Goal: Information Seeking & Learning: Compare options

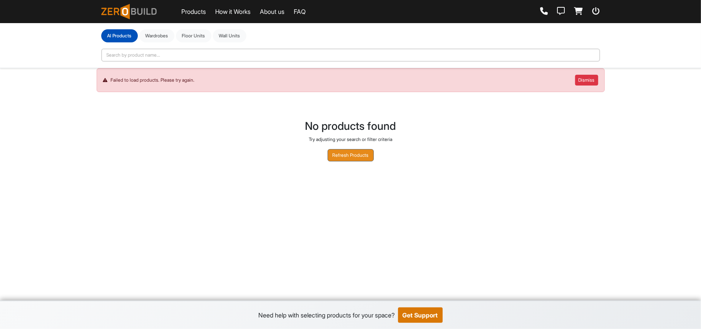
click at [256, 154] on button "Refresh Products" at bounding box center [351, 155] width 46 height 12
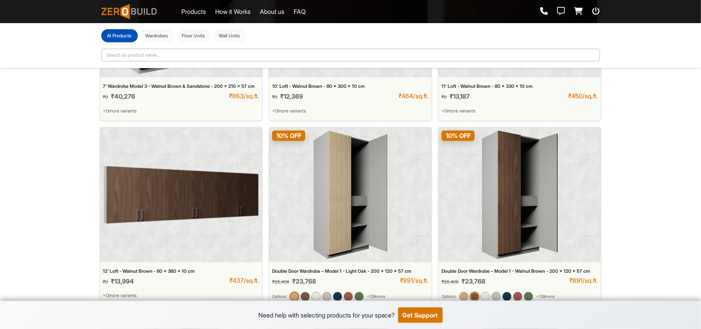
scroll to position [304, 0]
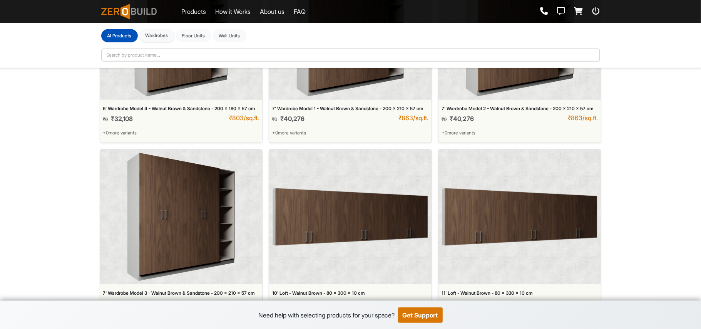
click at [156, 40] on button "Wardrobes" at bounding box center [156, 35] width 35 height 13
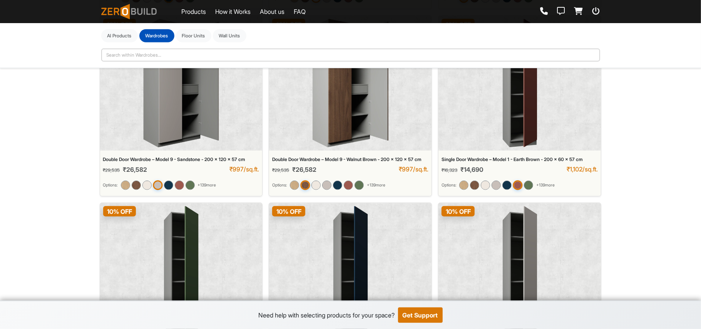
scroll to position [4744, 0]
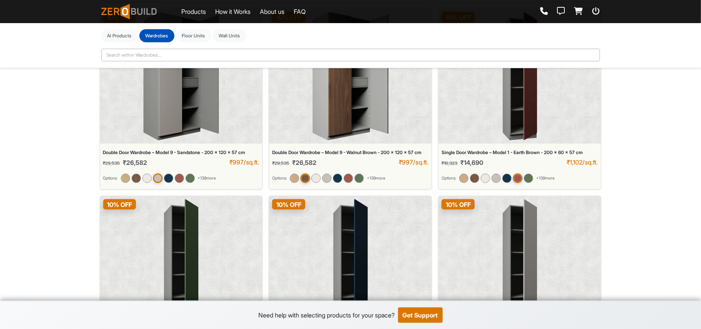
click at [481, 141] on div "10 % OFF" at bounding box center [519, 76] width 162 height 135
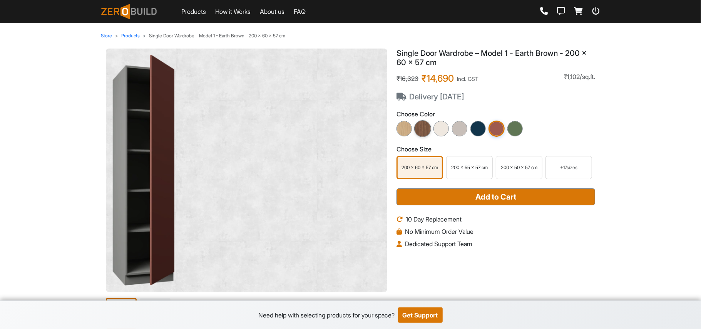
click at [421, 127] on img at bounding box center [422, 128] width 17 height 17
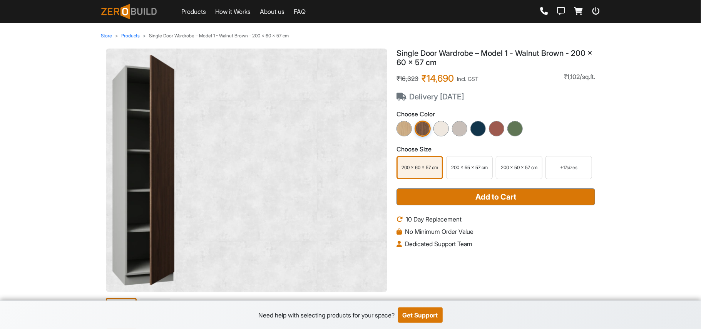
click at [140, 212] on img at bounding box center [143, 170] width 63 height 231
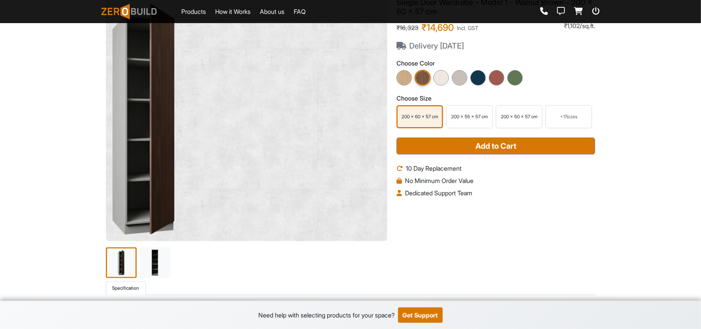
scroll to position [154, 0]
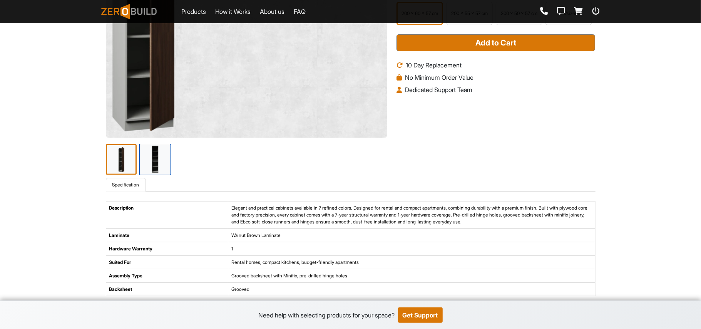
click at [156, 153] on img at bounding box center [155, 159] width 32 height 32
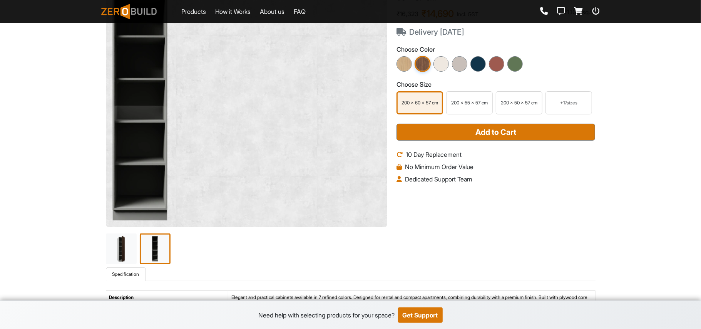
scroll to position [102, 0]
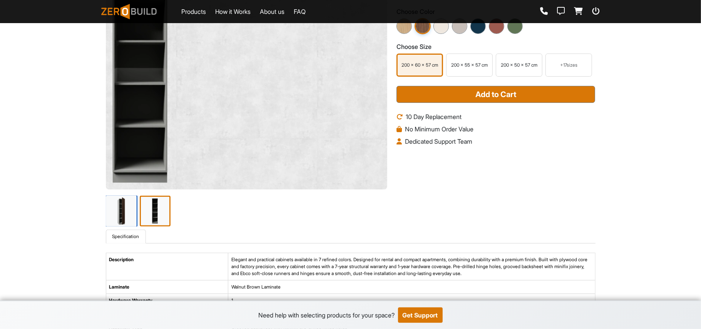
click at [133, 208] on img at bounding box center [121, 211] width 32 height 32
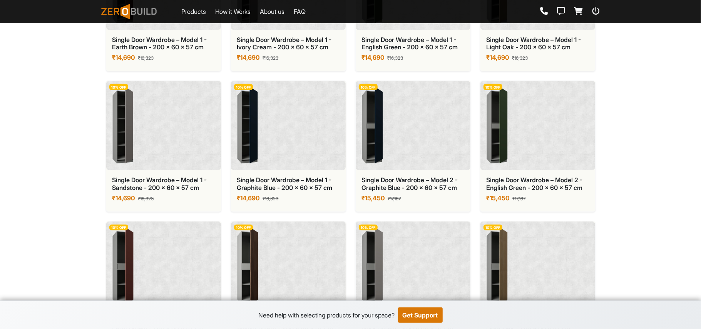
scroll to position [564, 0]
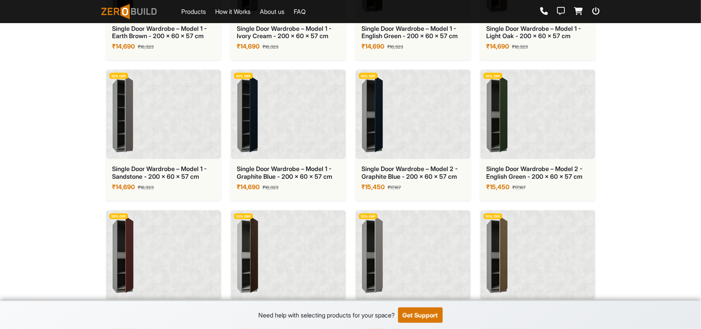
click at [433, 142] on div "10 % OFF" at bounding box center [413, 114] width 115 height 89
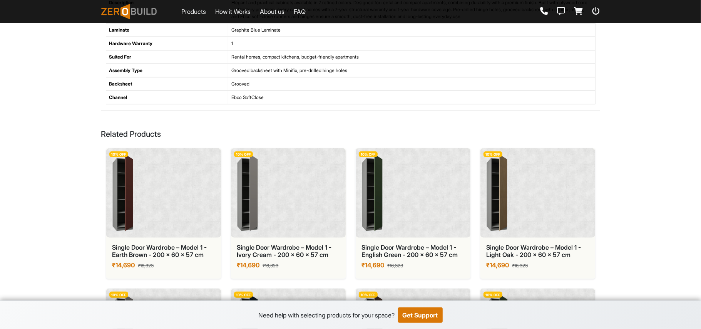
scroll to position [410, 0]
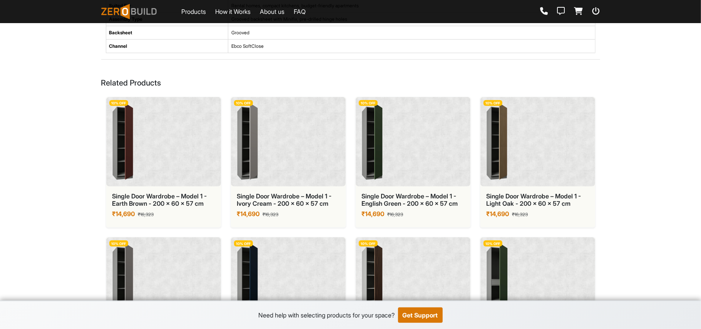
click at [283, 152] on div "10 % OFF" at bounding box center [288, 141] width 115 height 89
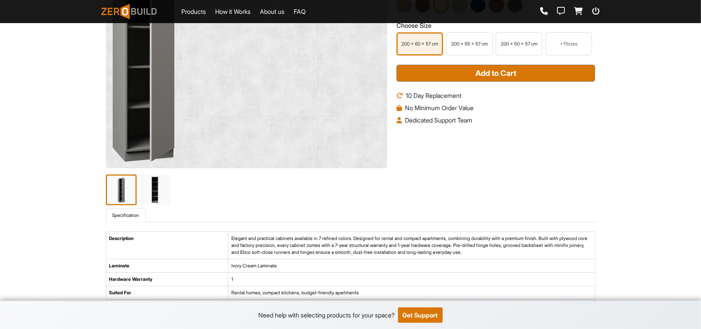
scroll to position [154, 0]
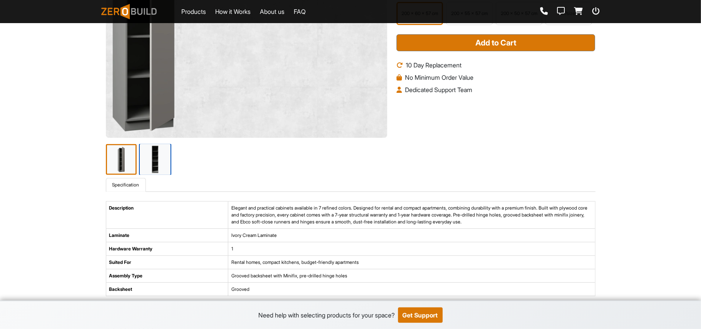
click at [150, 169] on img at bounding box center [155, 159] width 32 height 32
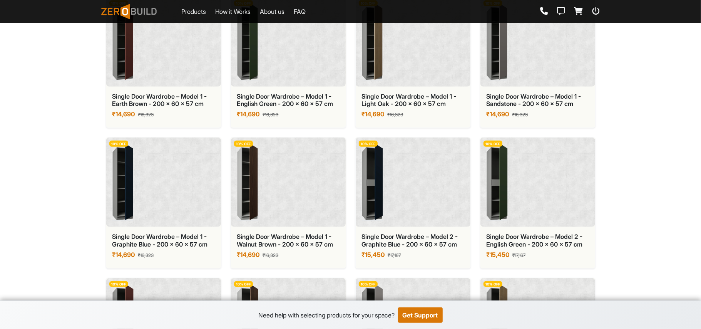
scroll to position [513, 0]
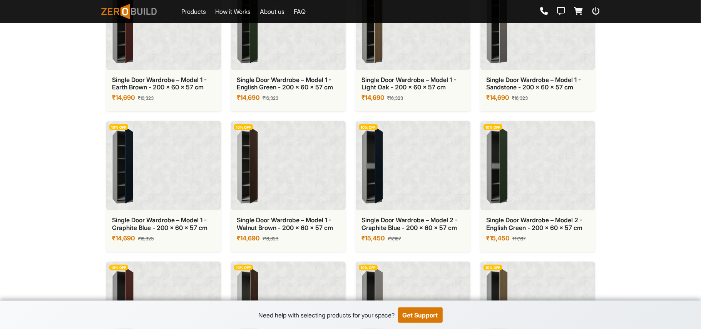
click at [410, 179] on div "10 % OFF" at bounding box center [413, 165] width 115 height 89
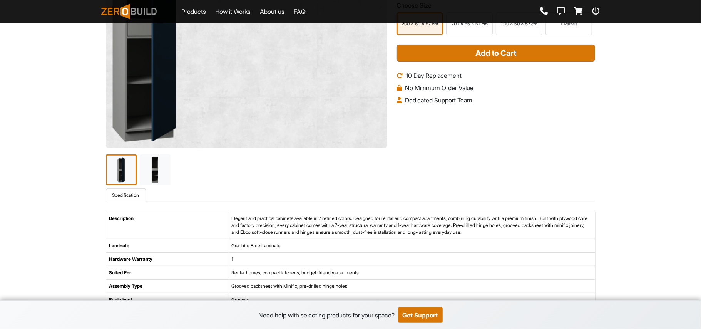
scroll to position [154, 0]
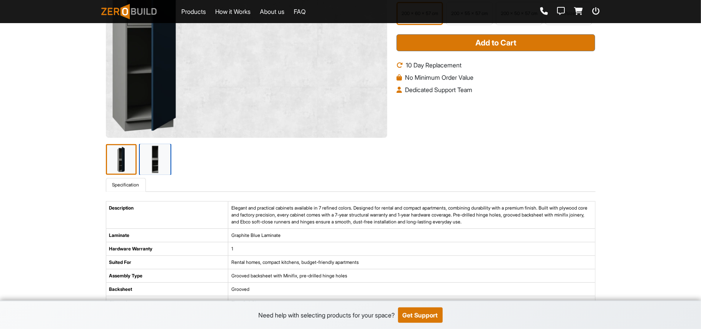
click at [157, 160] on img at bounding box center [155, 159] width 32 height 32
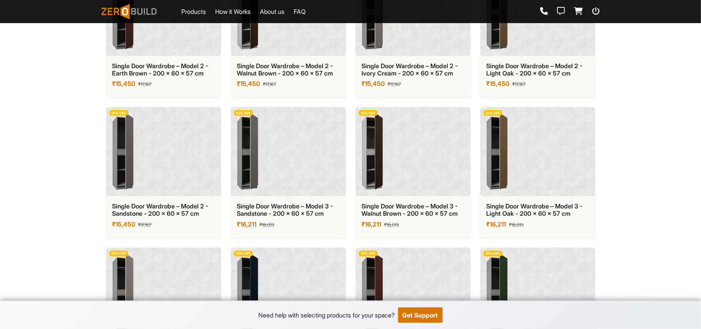
scroll to position [872, 0]
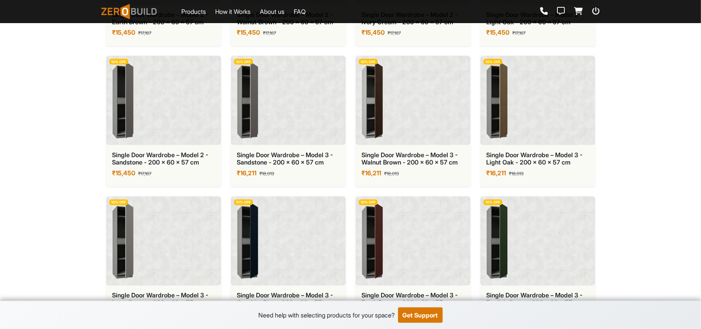
click at [299, 105] on div "10 % OFF" at bounding box center [288, 100] width 115 height 89
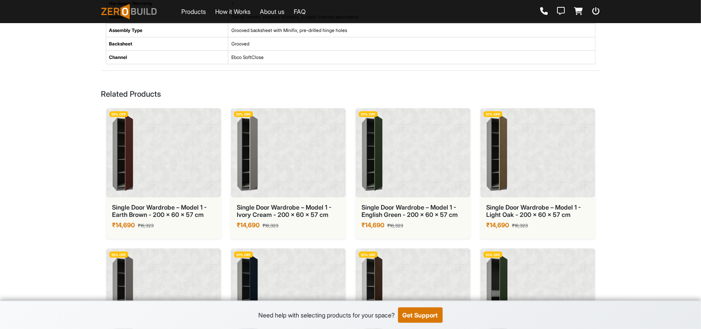
scroll to position [377, 0]
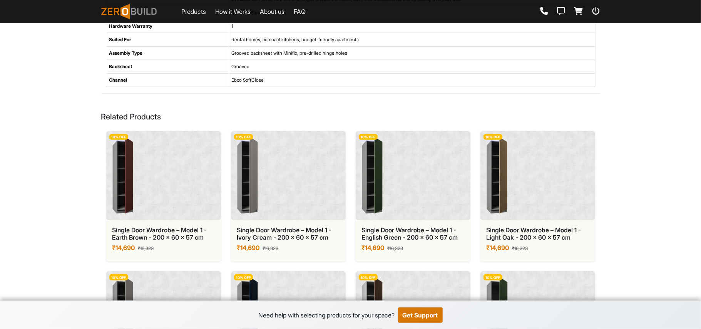
click at [504, 197] on img at bounding box center [497, 175] width 21 height 77
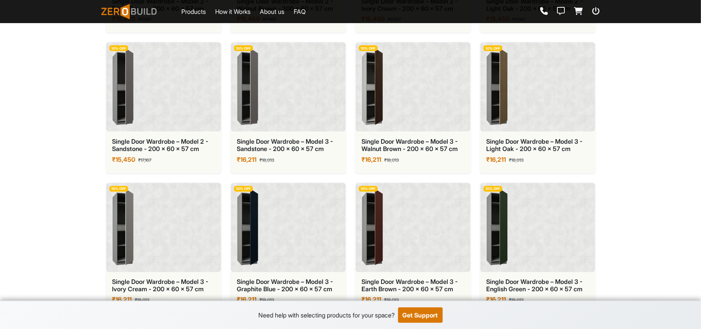
scroll to position [877, 0]
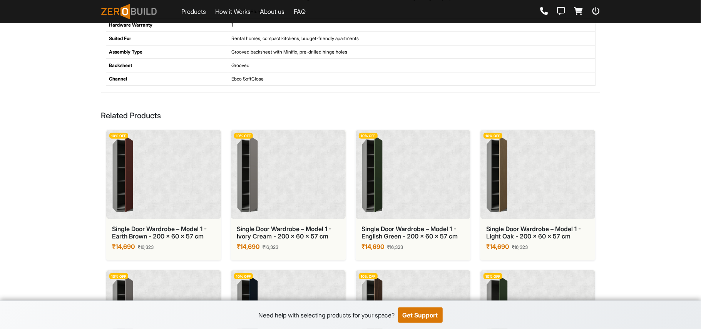
scroll to position [377, 0]
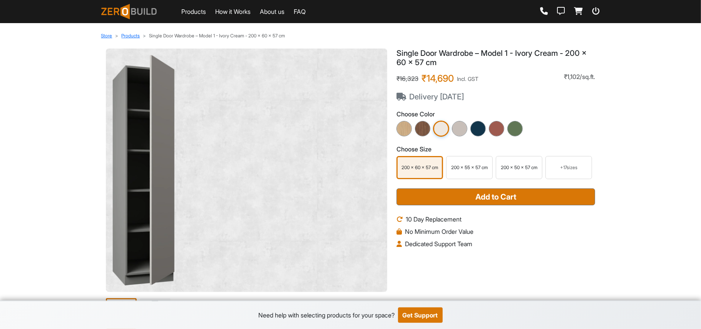
scroll to position [513, 0]
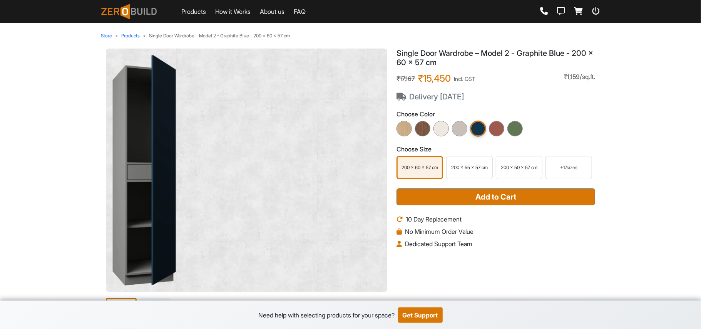
scroll to position [410, 0]
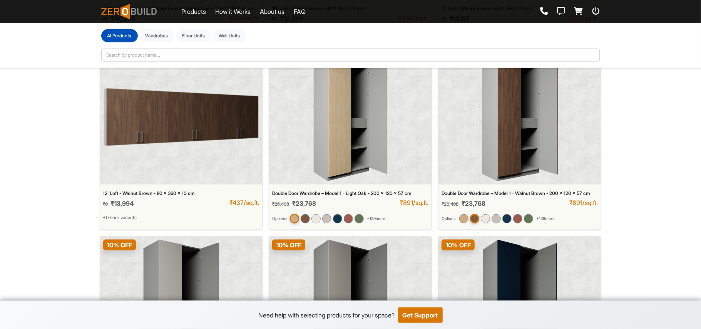
scroll to position [606, 0]
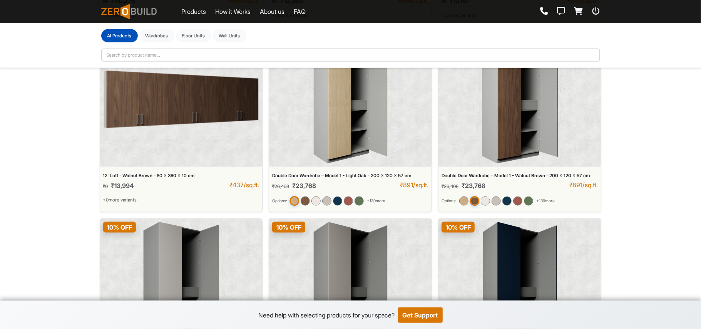
click at [452, 167] on div "10 % OFF" at bounding box center [519, 99] width 162 height 135
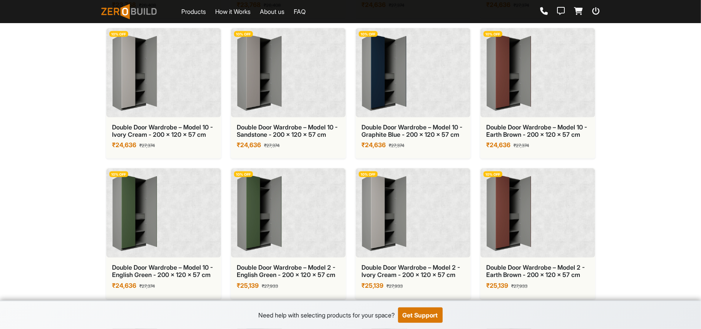
scroll to position [821, 0]
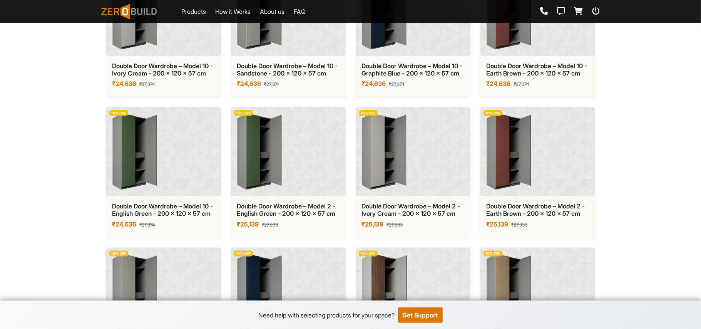
click at [299, 174] on div "10 % OFF" at bounding box center [288, 151] width 115 height 89
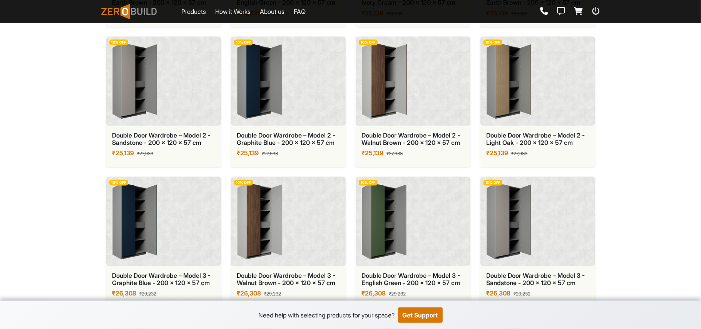
scroll to position [1078, 0]
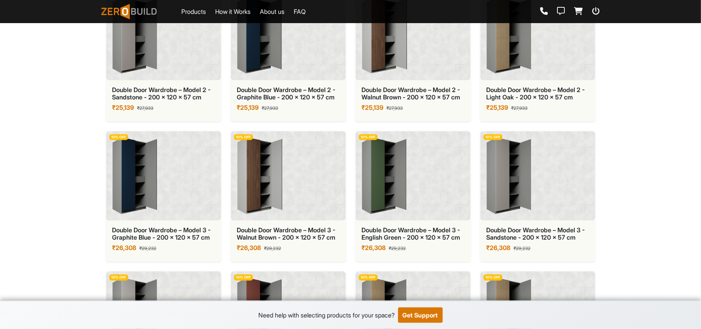
click at [327, 206] on div "10 % OFF" at bounding box center [288, 175] width 115 height 89
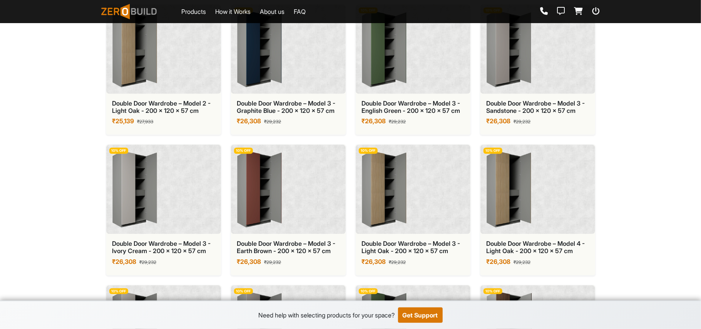
scroll to position [1283, 0]
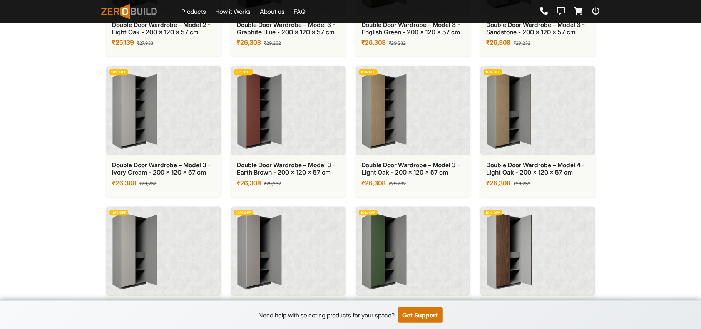
click at [554, 108] on div "10 % OFF" at bounding box center [537, 110] width 115 height 89
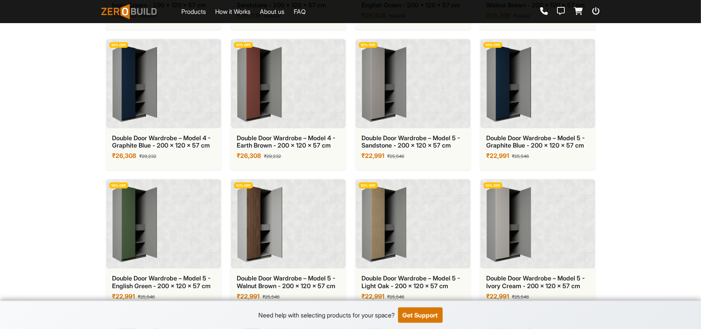
scroll to position [1591, 0]
click at [436, 124] on div "10 % OFF" at bounding box center [413, 82] width 115 height 89
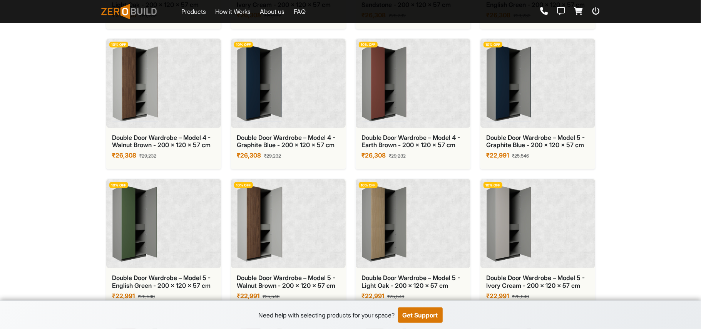
scroll to position [1796, 0]
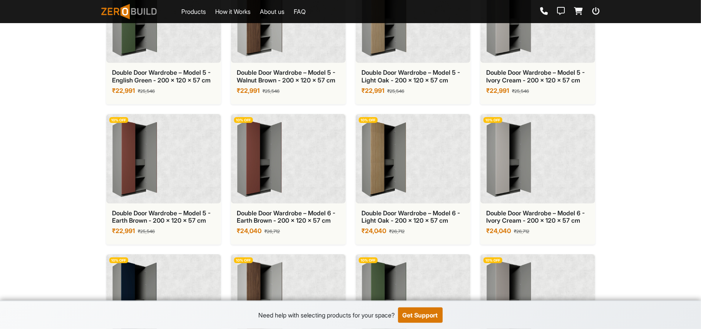
click at [323, 190] on div "10 % OFF" at bounding box center [288, 158] width 115 height 89
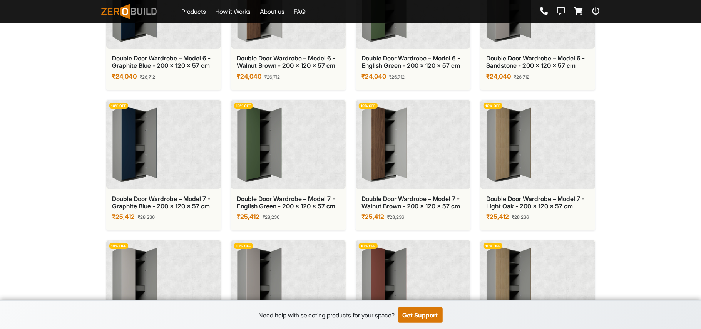
scroll to position [2104, 0]
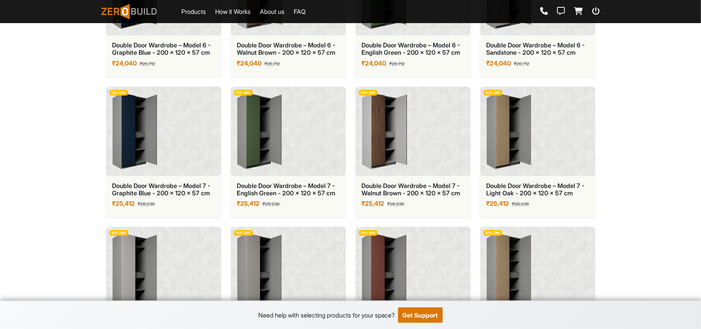
click at [259, 148] on img at bounding box center [259, 131] width 45 height 77
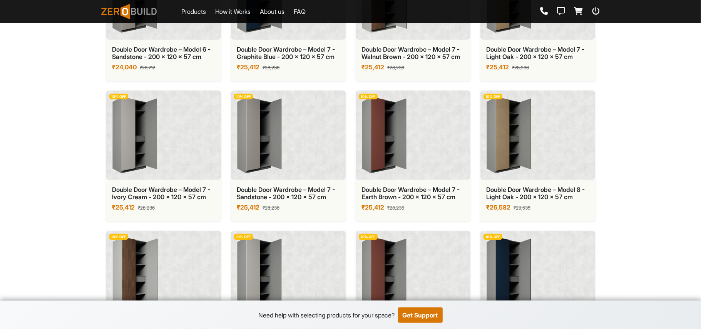
scroll to position [2258, 0]
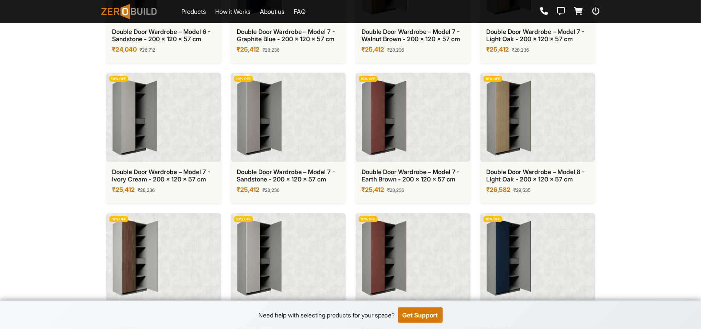
click at [542, 162] on div "10 % OFF" at bounding box center [537, 117] width 115 height 89
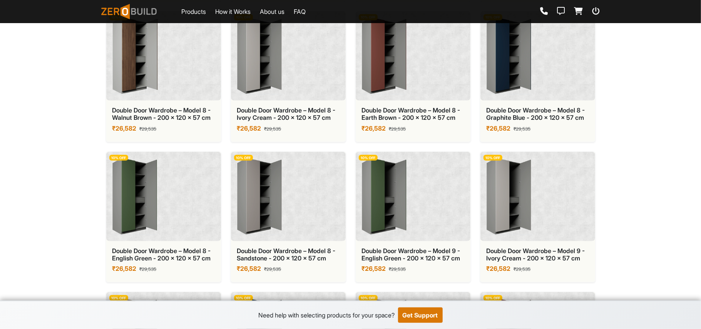
scroll to position [2618, 0]
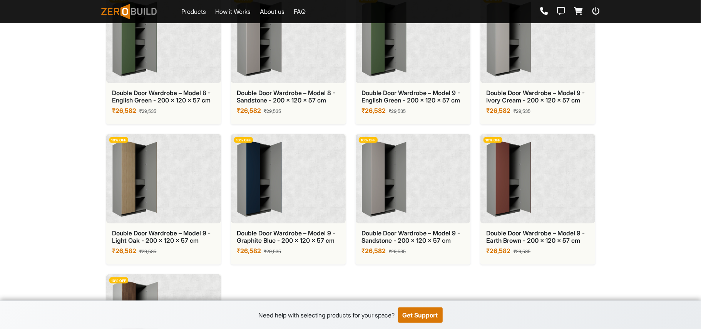
click at [522, 55] on img at bounding box center [509, 38] width 45 height 77
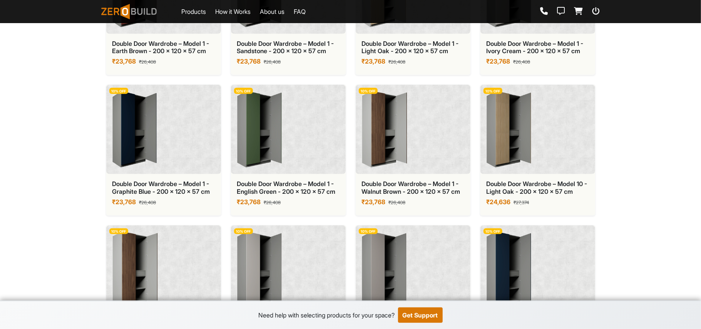
scroll to position [564, 0]
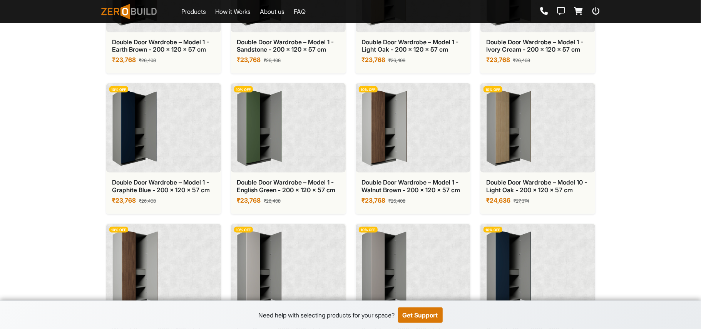
click at [568, 156] on div "10 % OFF" at bounding box center [537, 127] width 115 height 89
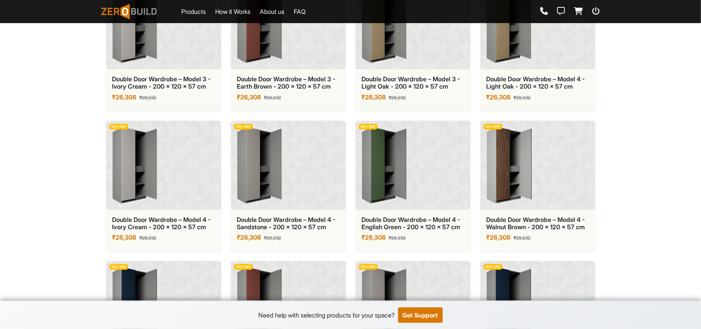
scroll to position [1386, 0]
